Goal: Find specific page/section: Find specific page/section

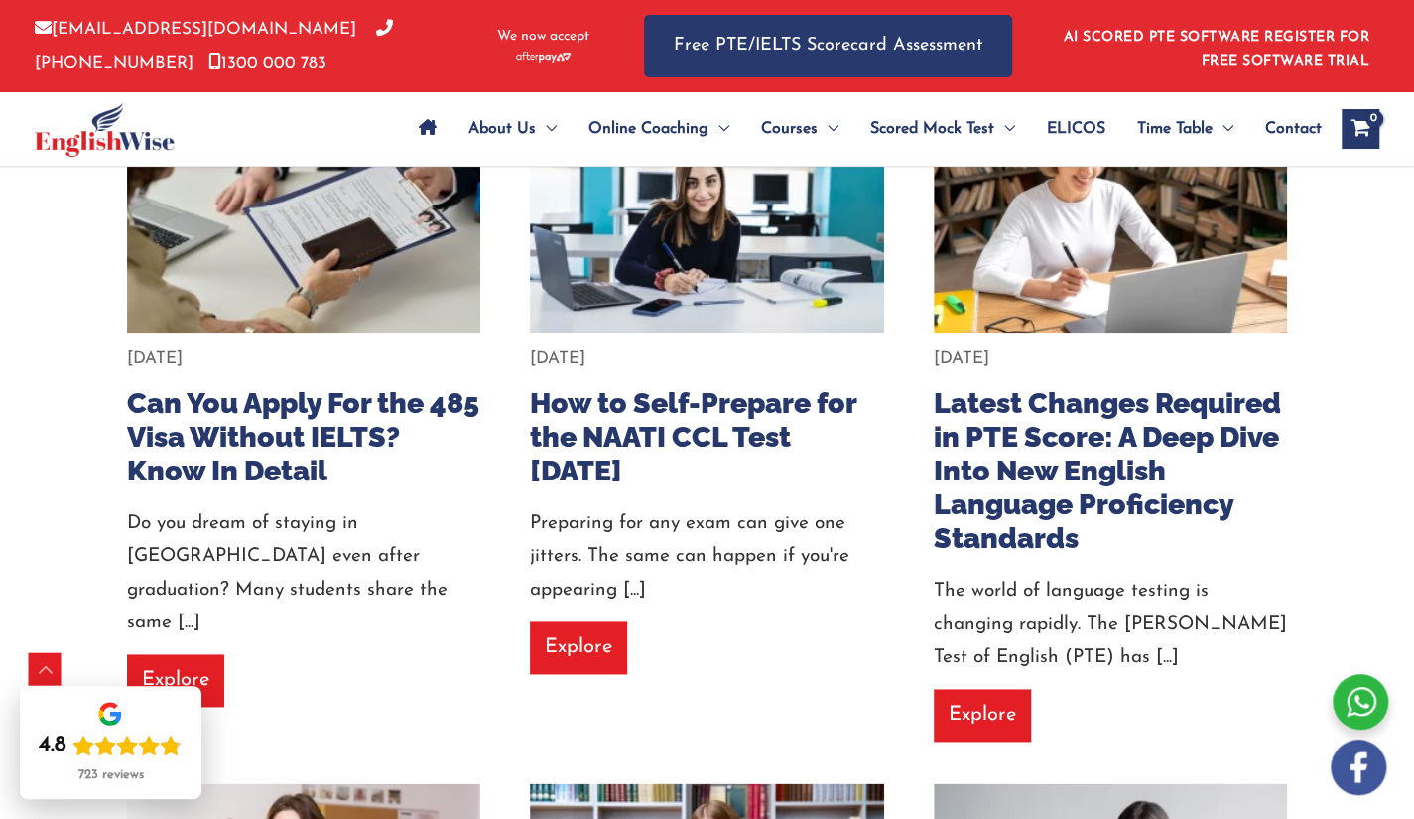
scroll to position [1862, 0]
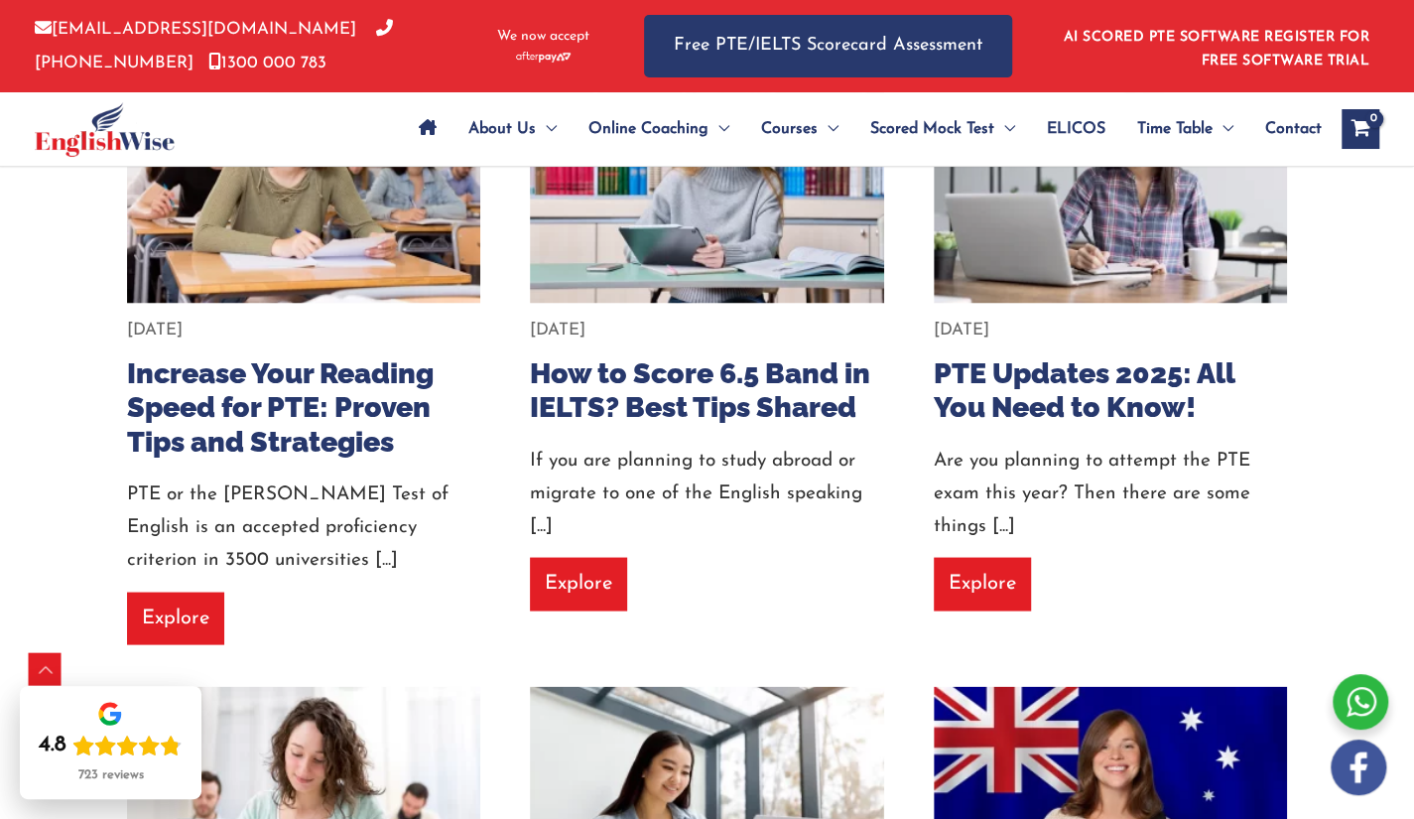
click at [249, 128] on div at bounding box center [162, 128] width 254 height 73
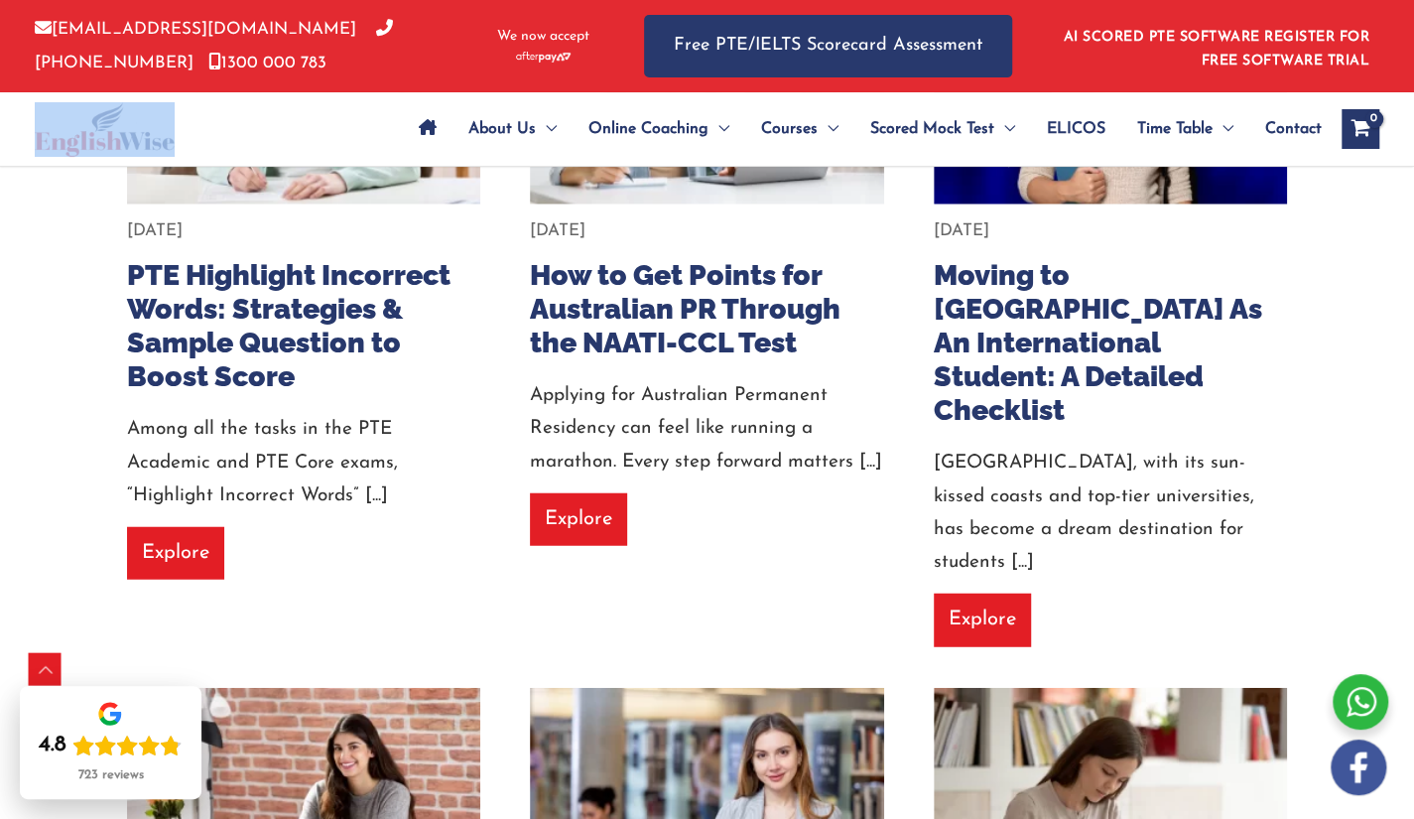
scroll to position [4012, 0]
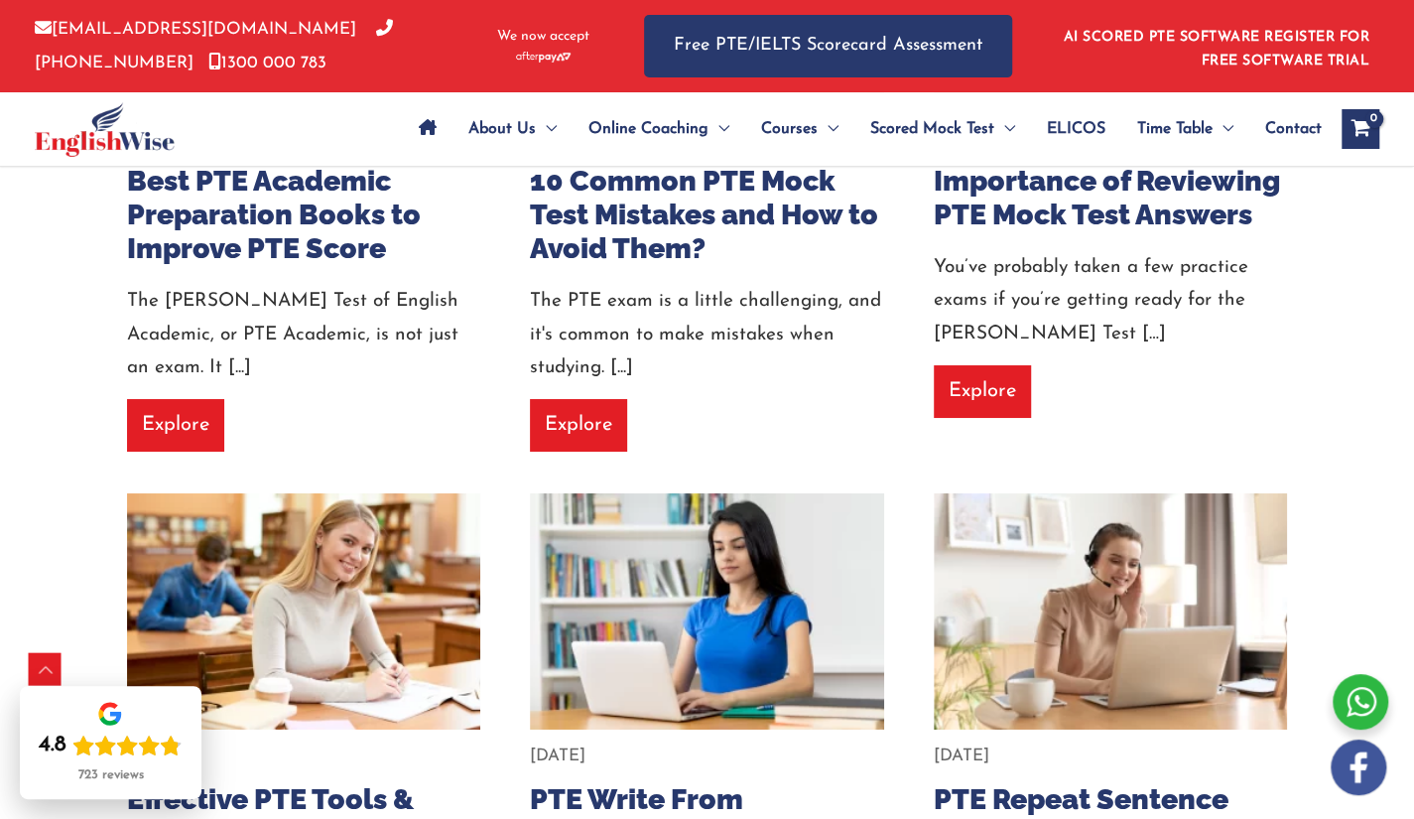
click at [486, 70] on div "info@englishwise.com.au 02-8628-7293 1300 000 783 We now accept" at bounding box center [325, 46] width 580 height 92
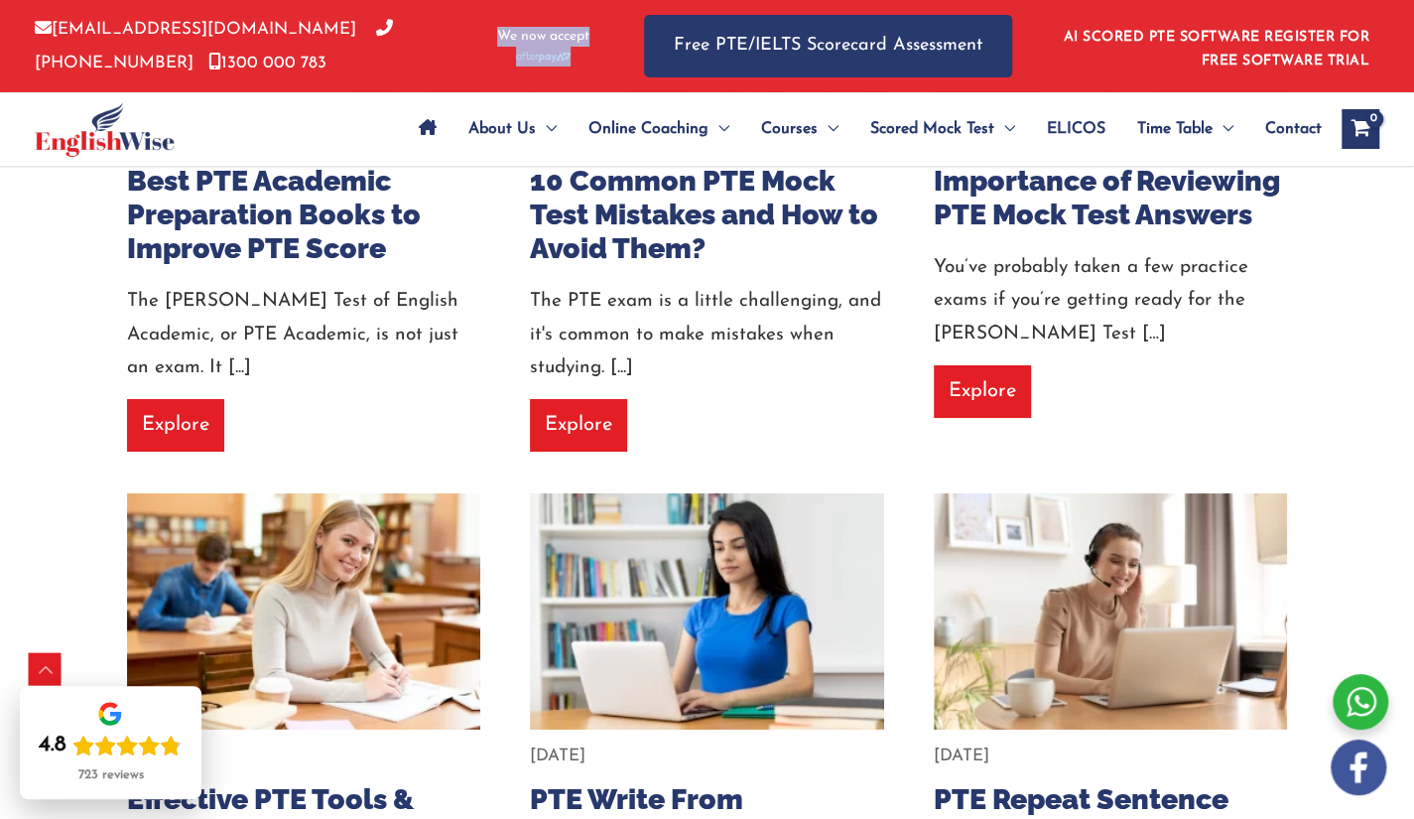
click at [486, 70] on div "info@englishwise.com.au 02-8628-7293 1300 000 783 We now accept" at bounding box center [325, 46] width 580 height 92
drag, startPoint x: 512, startPoint y: 87, endPoint x: 573, endPoint y: 80, distance: 60.9
click at [514, 87] on div "info@englishwise.com.au 02-8628-7293 1300 000 783 We now accept" at bounding box center [325, 46] width 580 height 92
click at [1399, 79] on div "info@englishwise.com.au 02-8628-7293 1300 000 783 We now accept Free PTE/IELTS …" at bounding box center [707, 46] width 1414 height 92
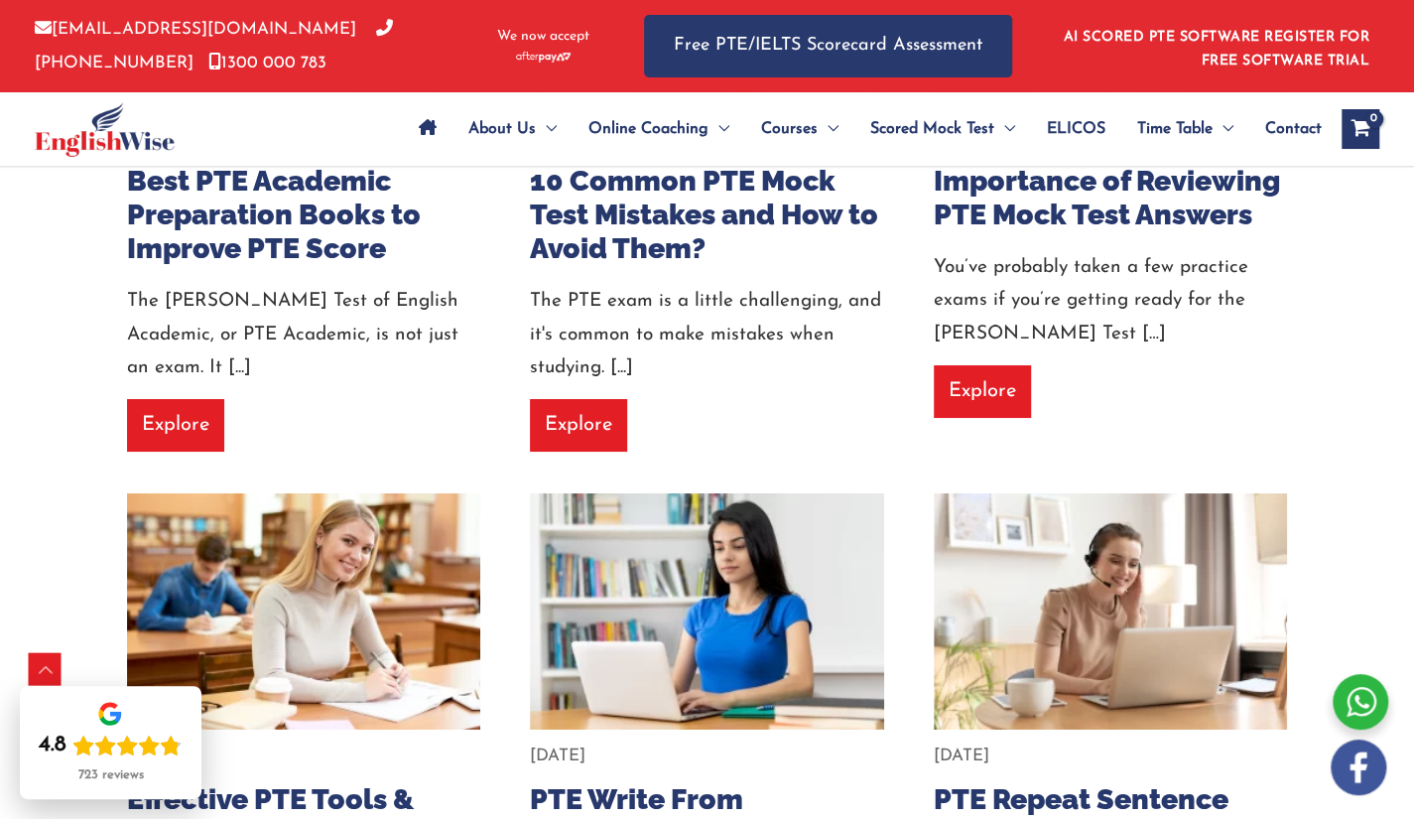
click at [1310, 152] on span "Contact" at bounding box center [1293, 128] width 57 height 69
click at [1312, 152] on span "Contact" at bounding box center [1293, 128] width 57 height 69
click at [1322, 152] on div "About Us Menu Toggle Our Story Testimonials Online Coaching Menu Toggle Online …" at bounding box center [867, 128] width 929 height 69
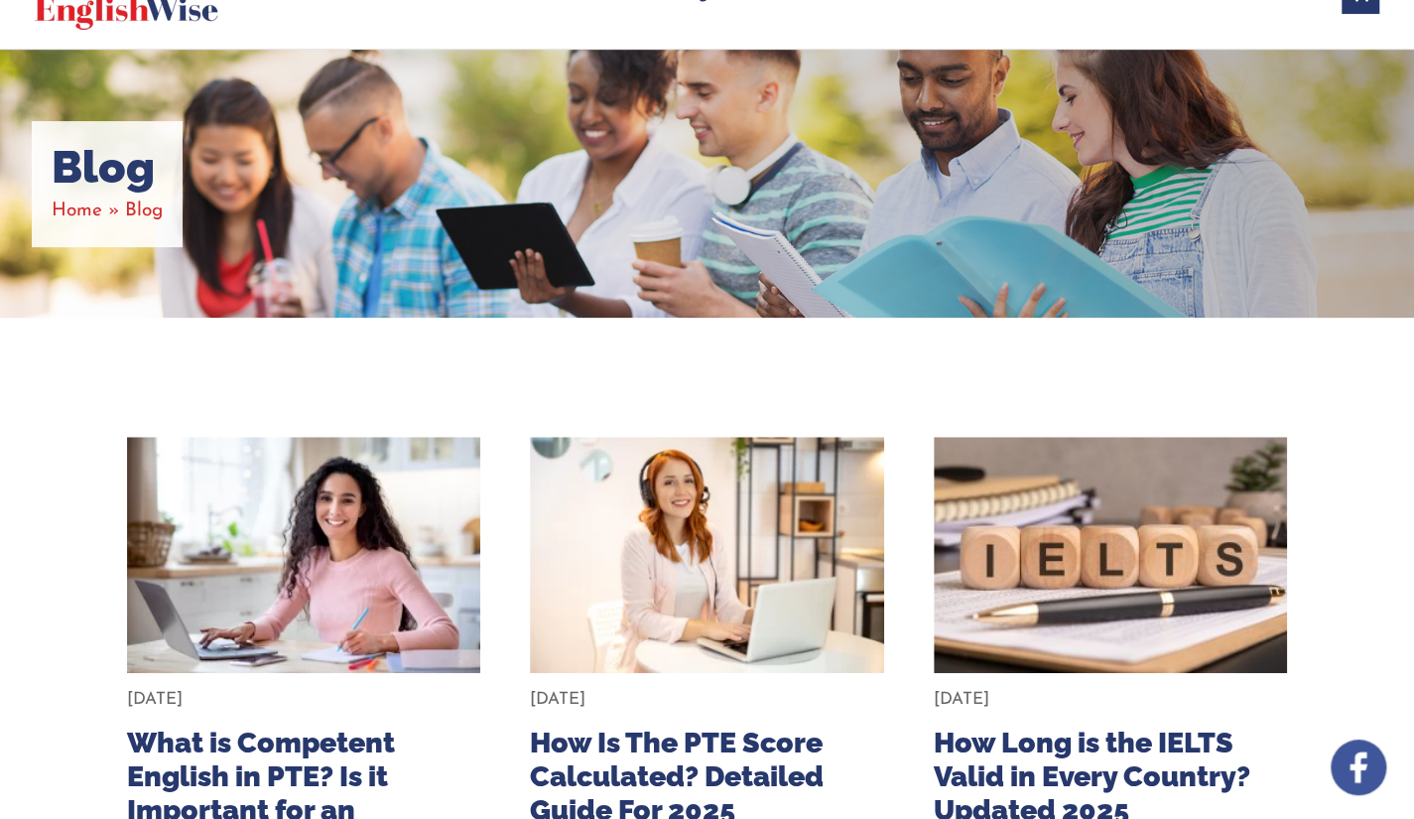
click at [759, 219] on div "Blog Home Blog" at bounding box center [707, 184] width 1414 height 268
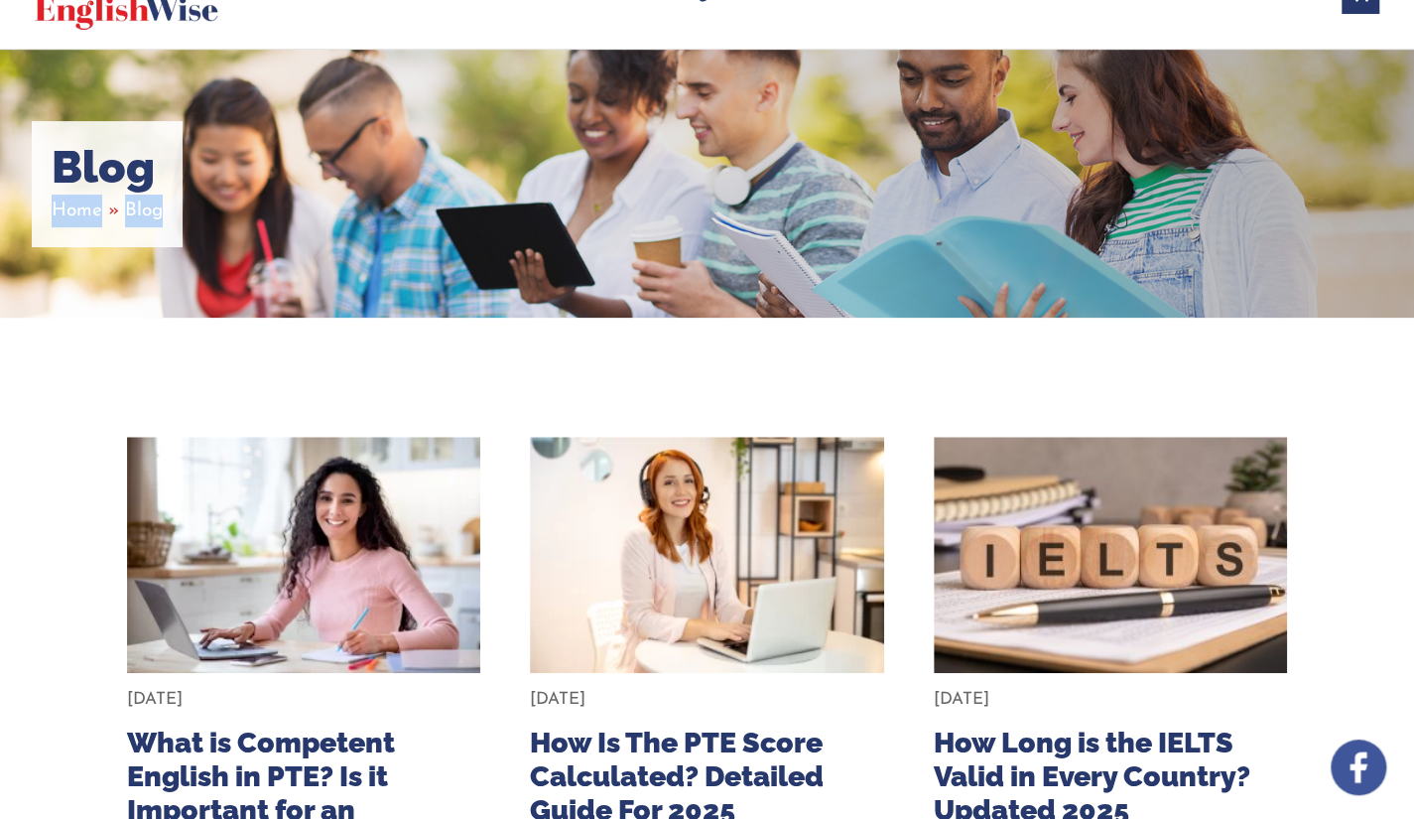
click at [759, 219] on div "Blog Home Blog" at bounding box center [707, 184] width 1414 height 268
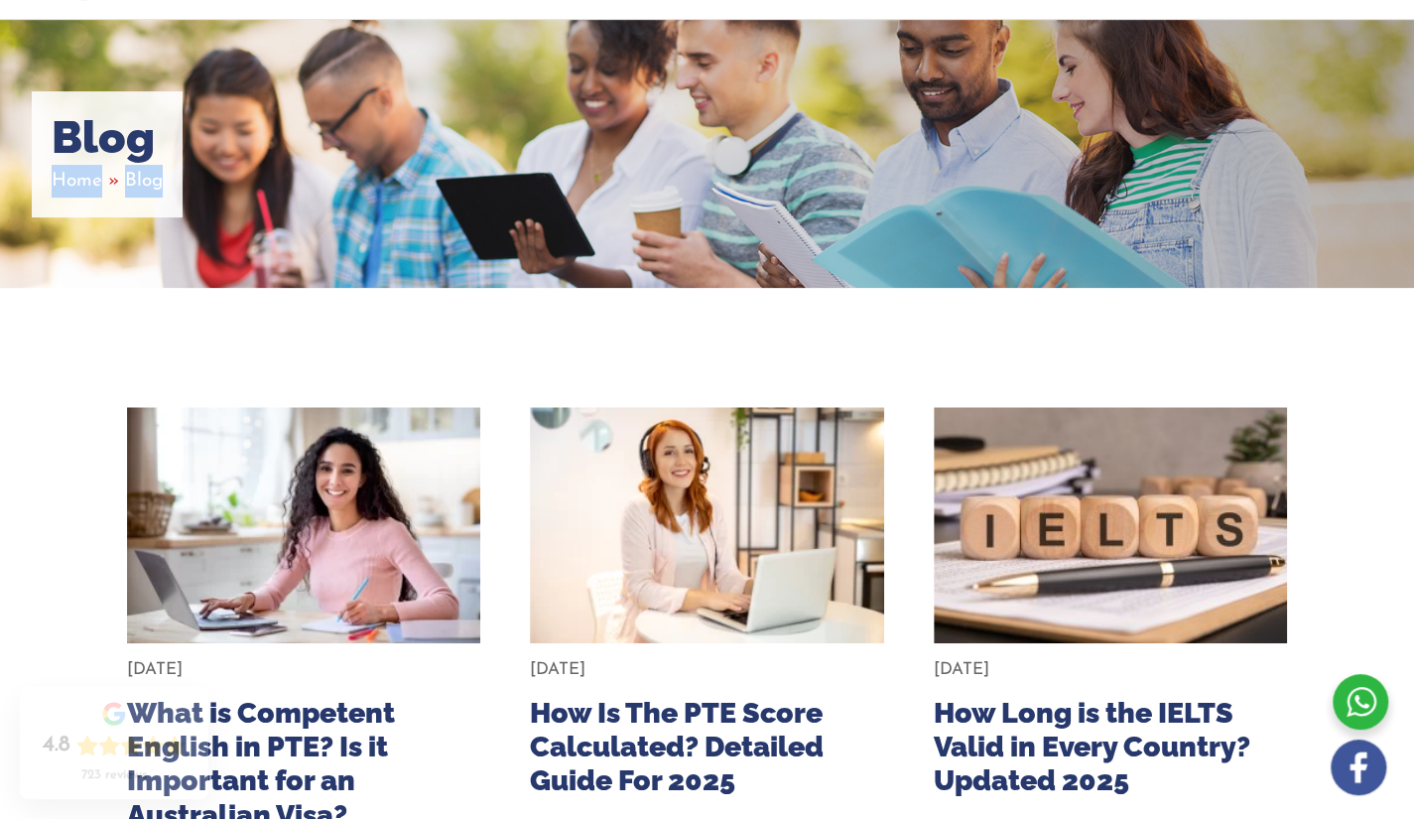
scroll to position [153, 0]
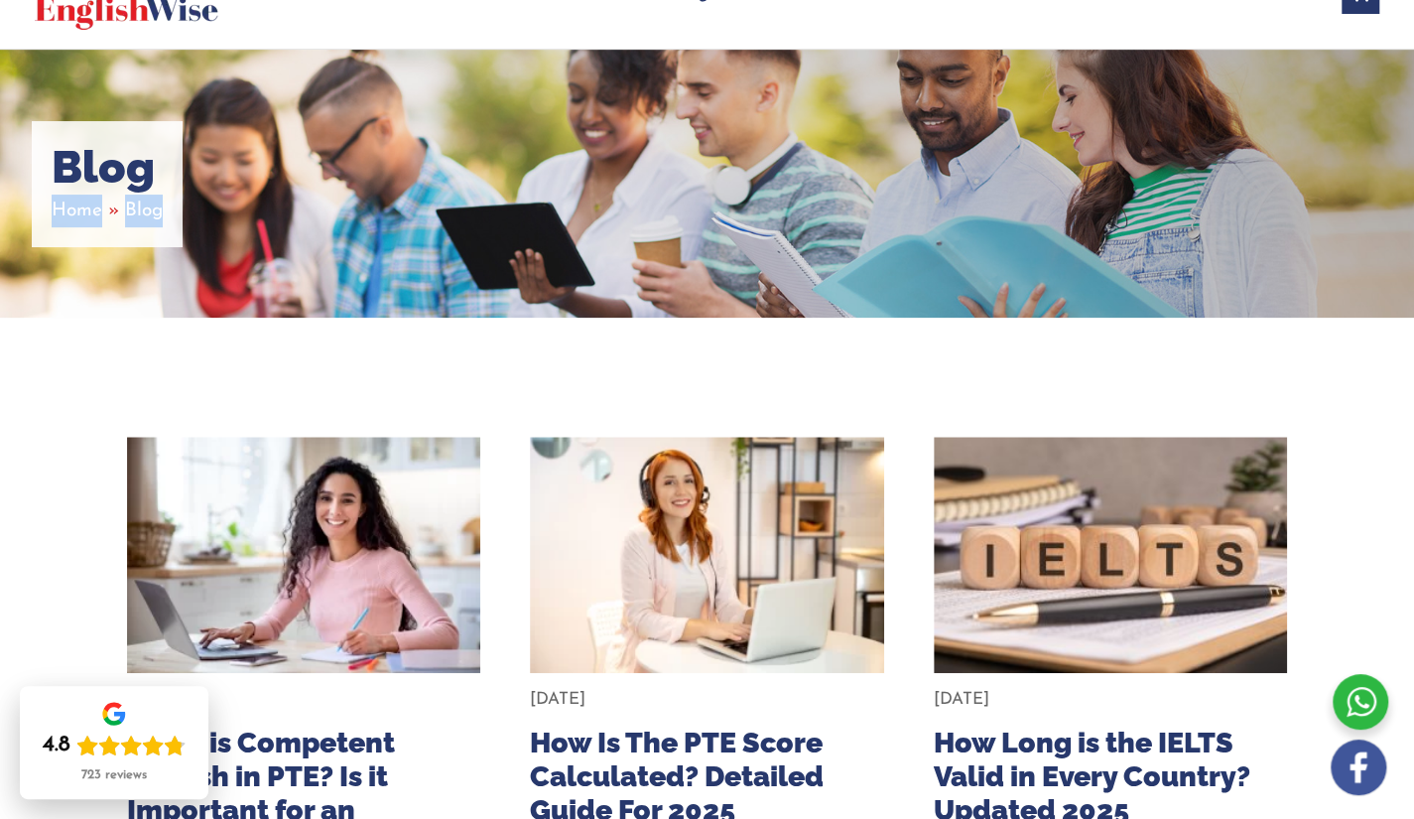
click at [1149, 164] on div "Blog Home Blog" at bounding box center [707, 184] width 1414 height 268
click at [1199, 151] on div "Blog Home Blog" at bounding box center [707, 184] width 1414 height 268
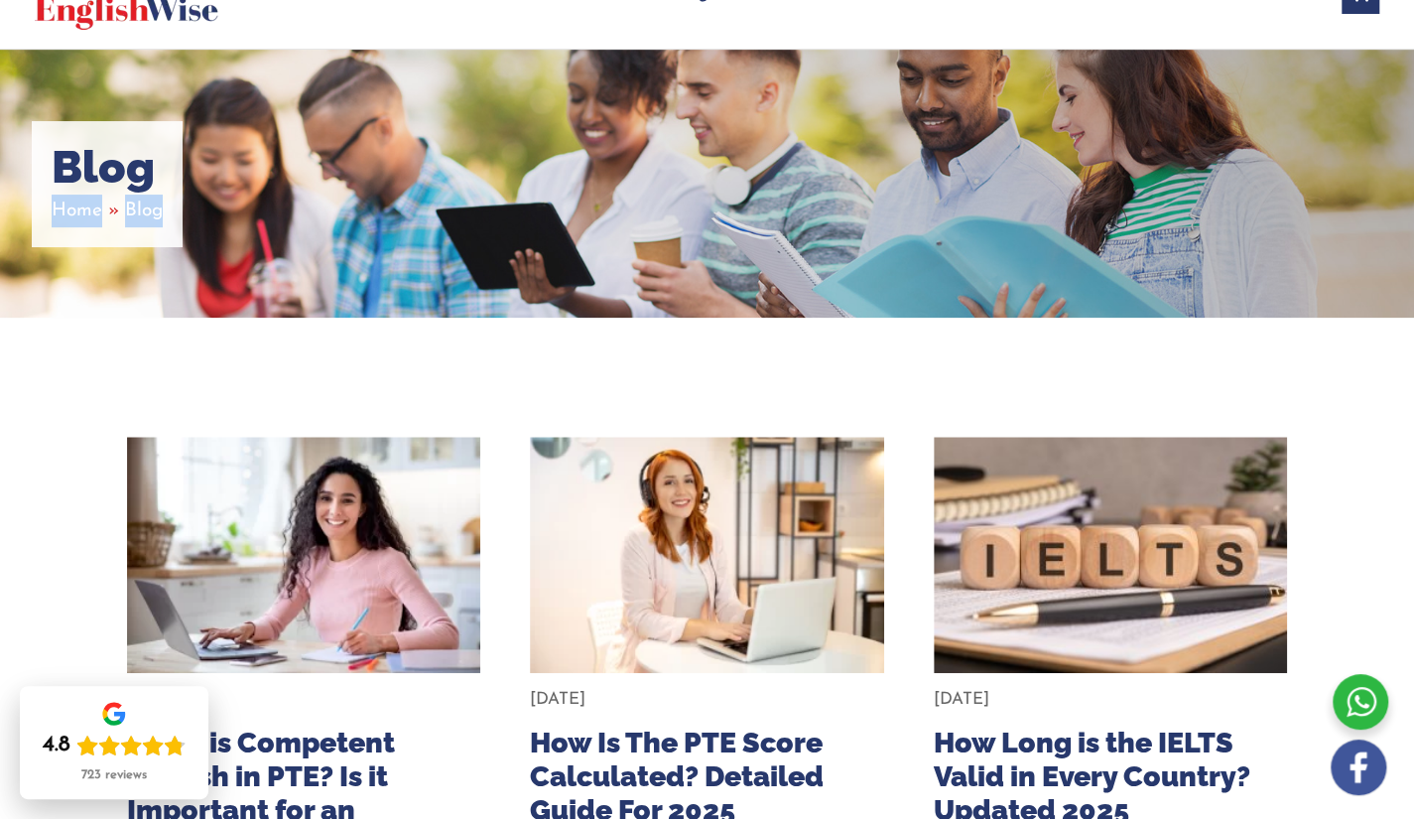
click at [1199, 151] on div "Blog Home Blog" at bounding box center [707, 184] width 1414 height 268
click at [1241, 199] on div "Blog Home Blog" at bounding box center [707, 184] width 1414 height 268
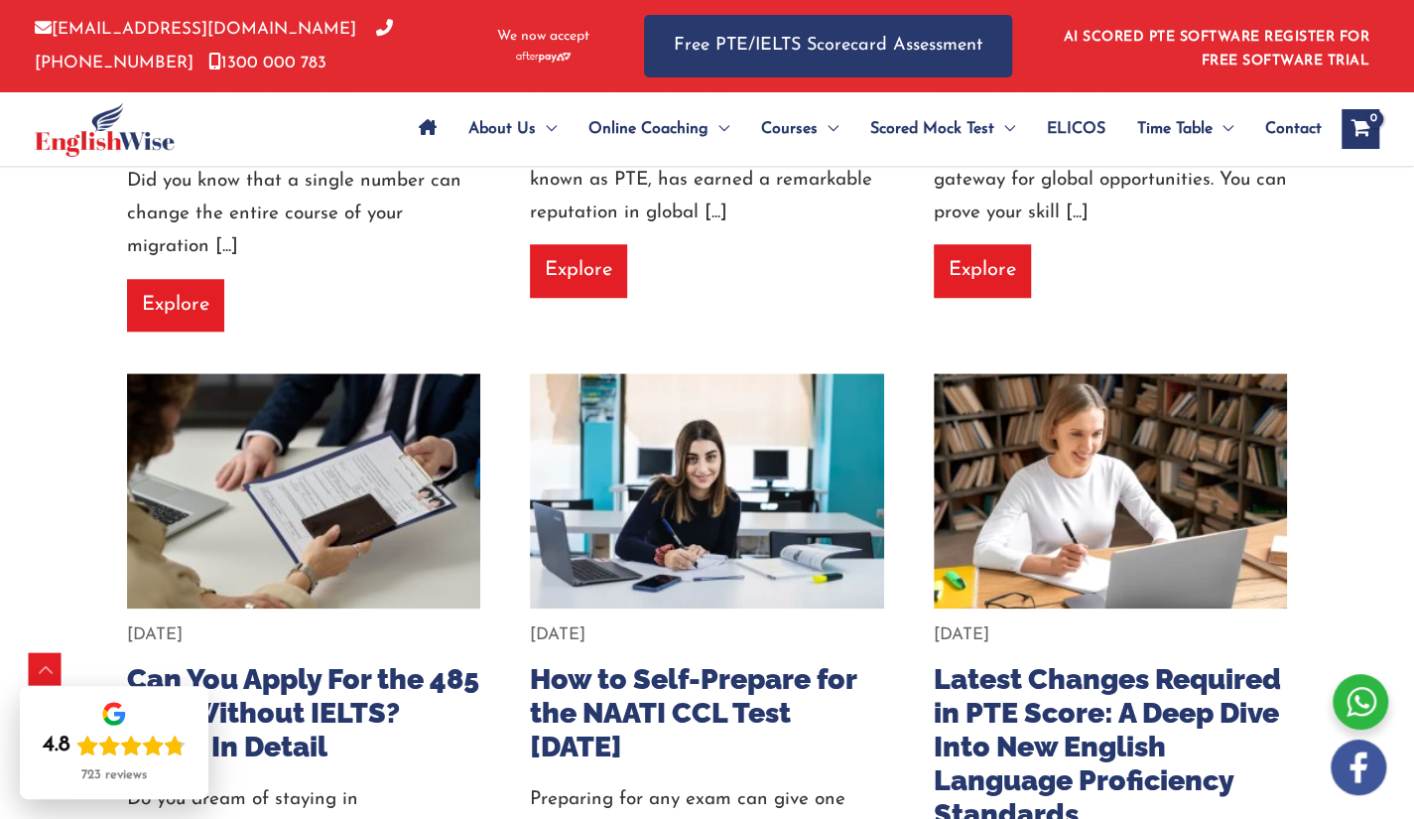
scroll to position [1586, 0]
